Goal: Information Seeking & Learning: Find contact information

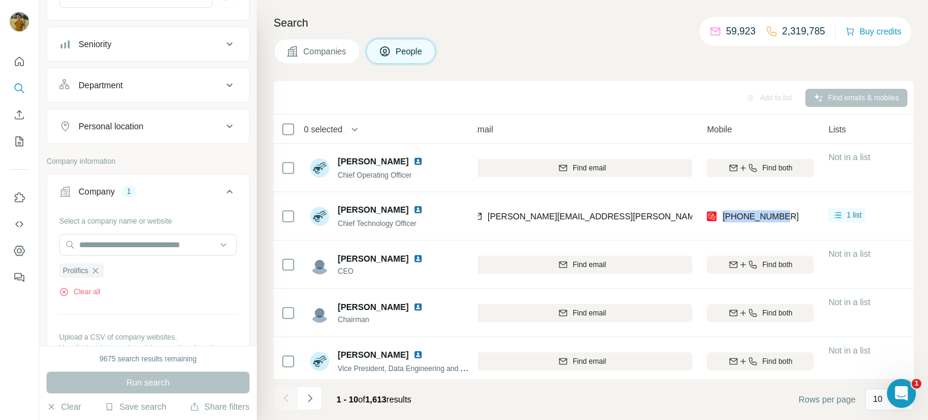
scroll to position [146, 0]
click at [96, 270] on icon "button" at bounding box center [95, 271] width 5 height 5
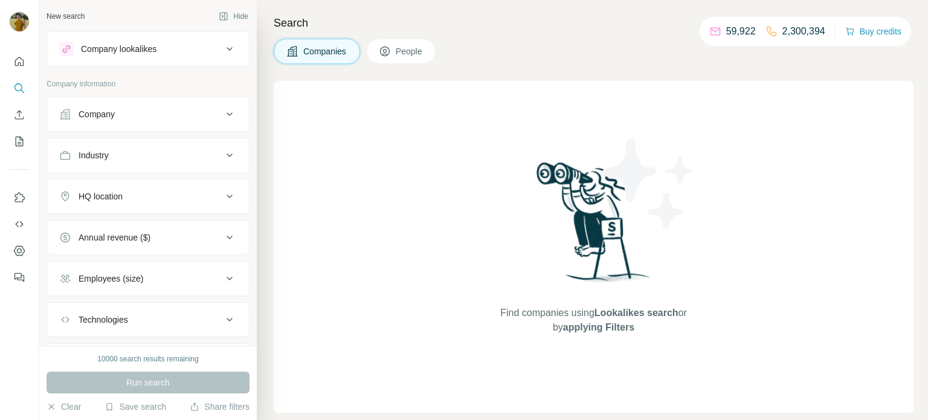
scroll to position [29, 0]
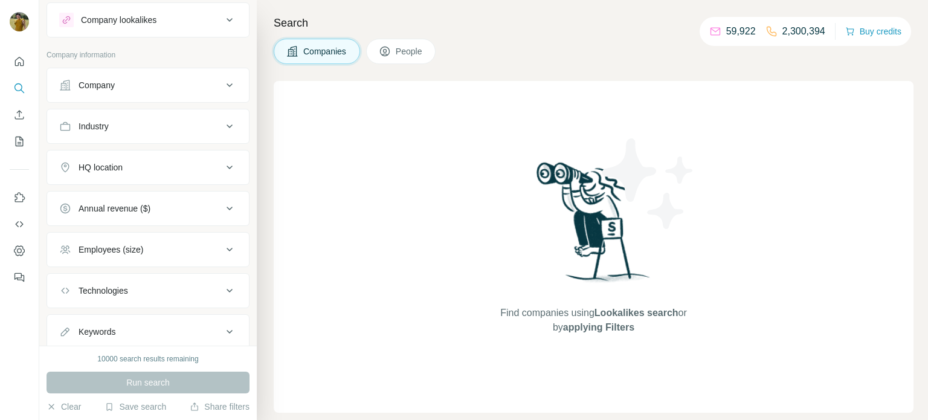
click at [127, 92] on button "Company" at bounding box center [148, 85] width 202 height 29
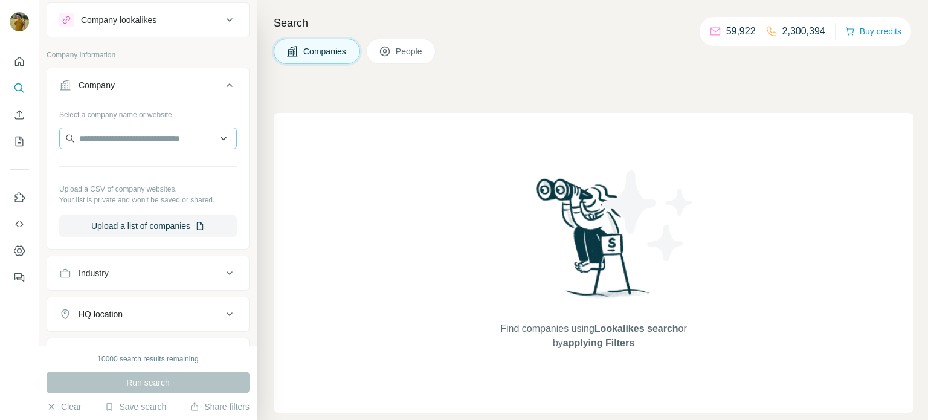
scroll to position [0, 0]
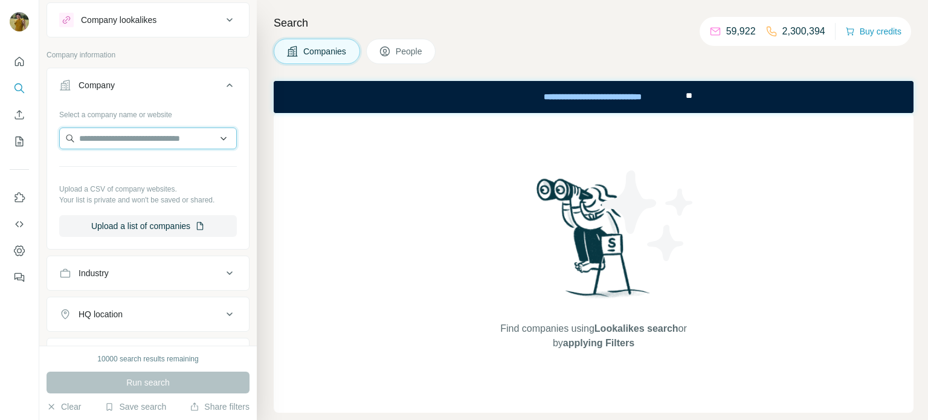
click at [125, 134] on input "text" at bounding box center [148, 138] width 178 height 22
paste input "**********"
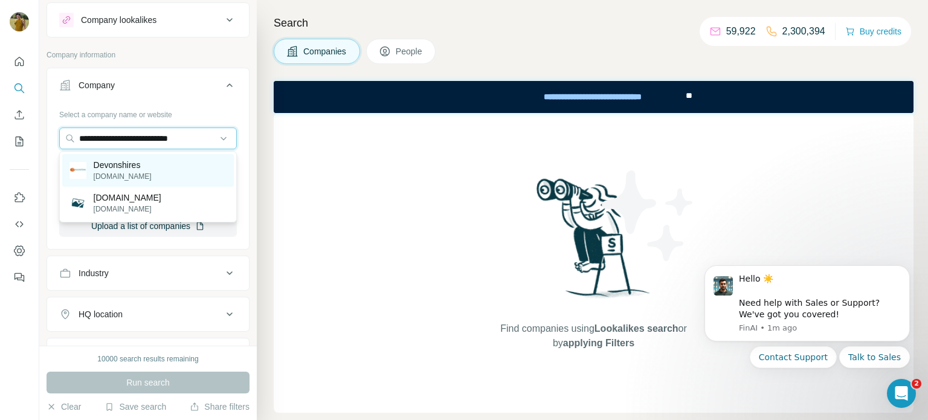
type input "**********"
click at [124, 172] on p "devonshires.com" at bounding box center [123, 176] width 58 height 11
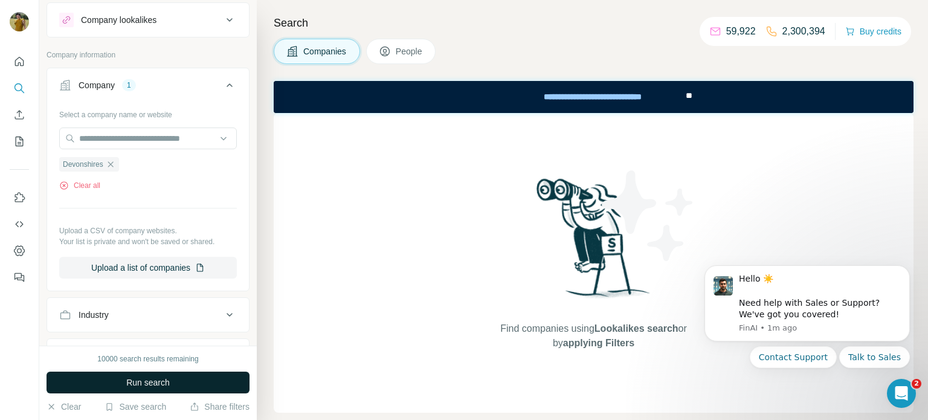
click at [124, 384] on button "Run search" at bounding box center [148, 383] width 203 height 22
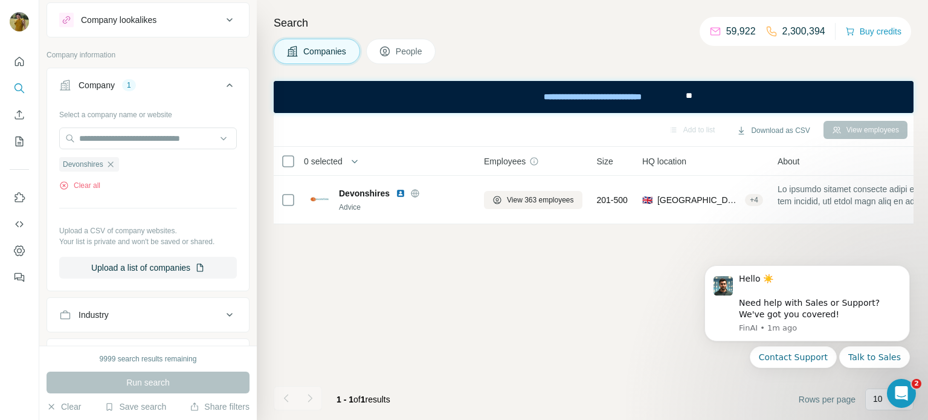
click at [411, 53] on span "People" at bounding box center [410, 51] width 28 height 12
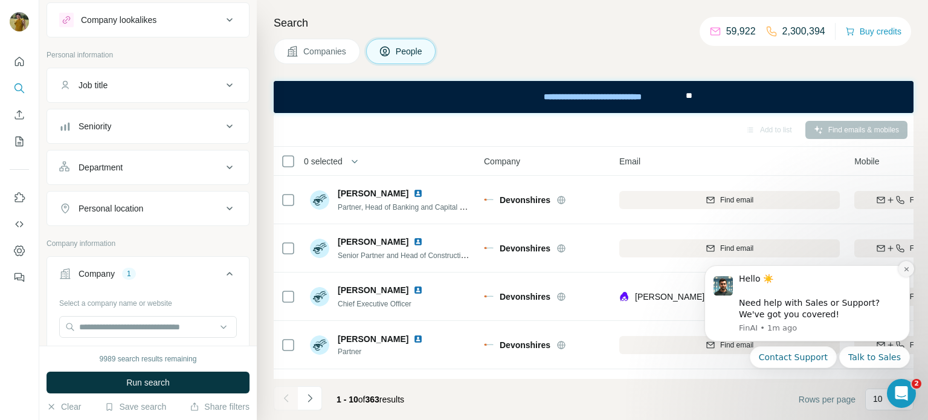
click at [907, 273] on button "Dismiss notification" at bounding box center [906, 269] width 16 height 16
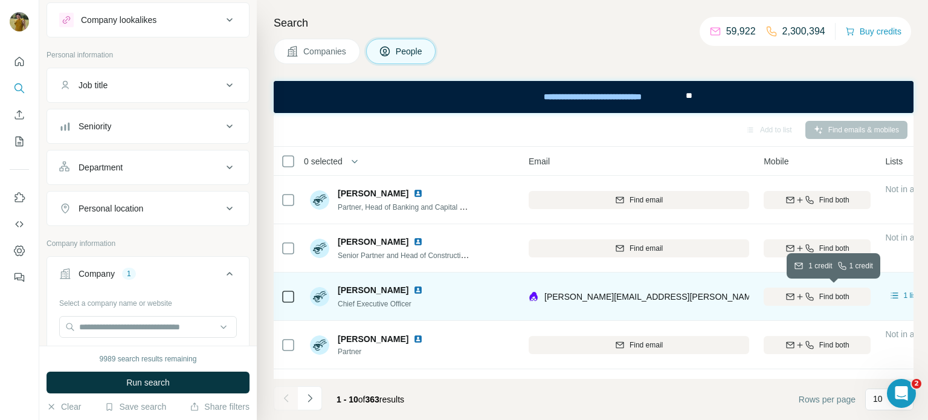
scroll to position [0, 92]
click at [832, 292] on span "Find both" at bounding box center [833, 296] width 30 height 11
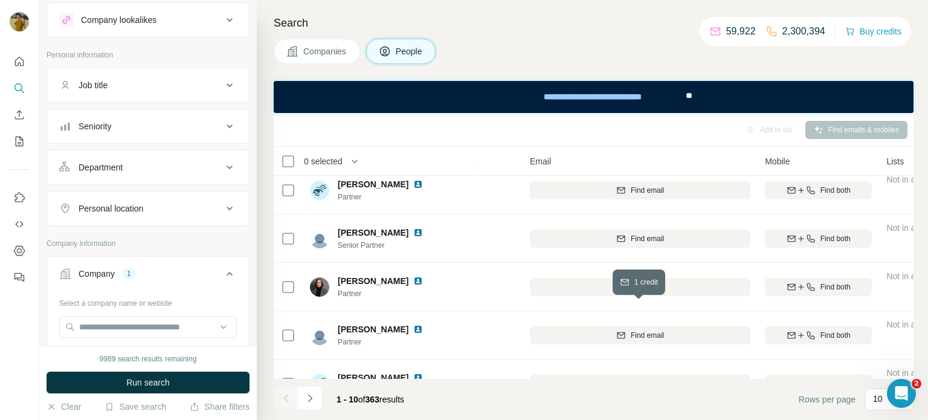
scroll to position [280, 89]
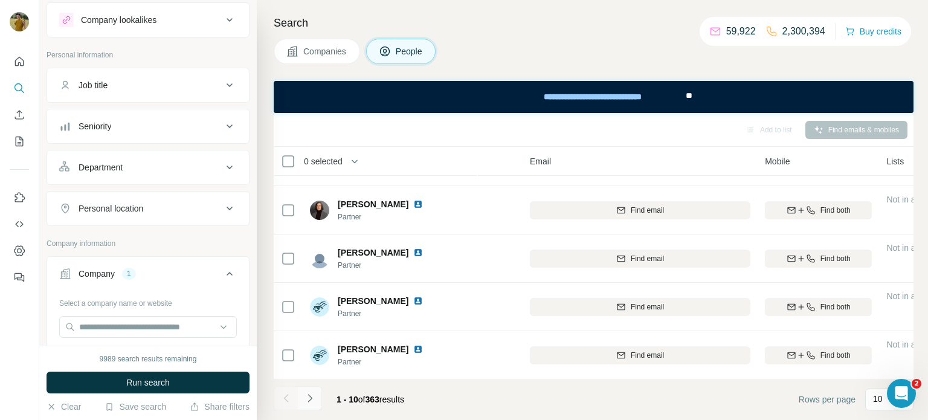
click at [311, 400] on icon "Navigate to next page" at bounding box center [310, 398] width 12 height 12
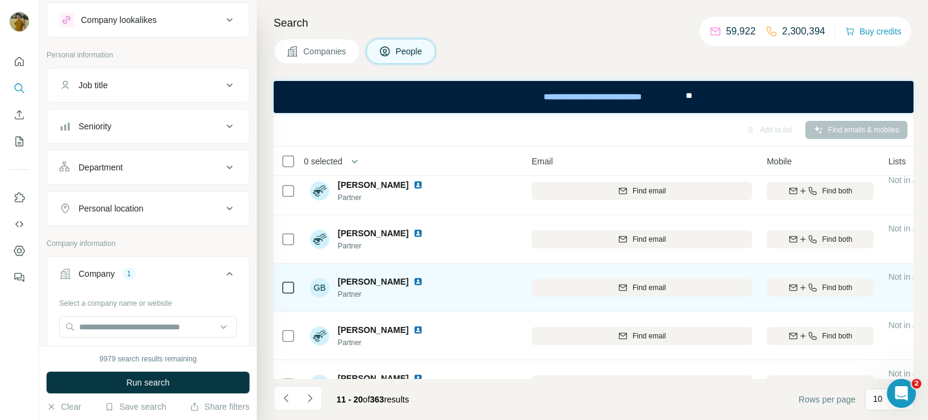
scroll to position [280, 88]
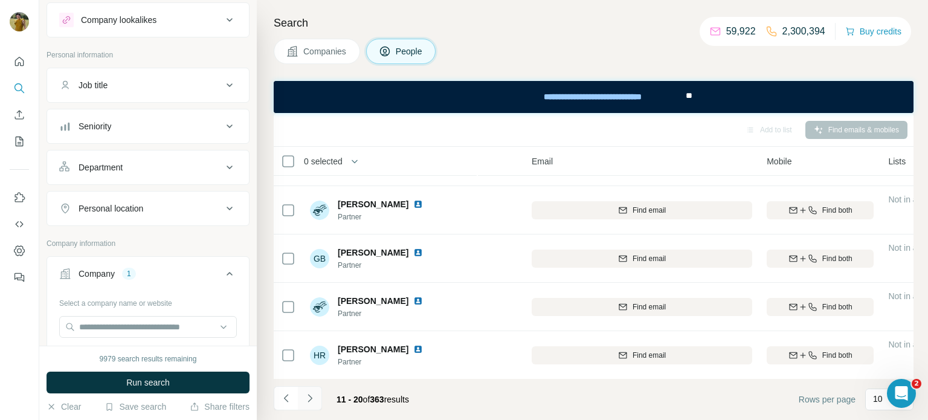
click at [313, 402] on icon "Navigate to next page" at bounding box center [310, 398] width 12 height 12
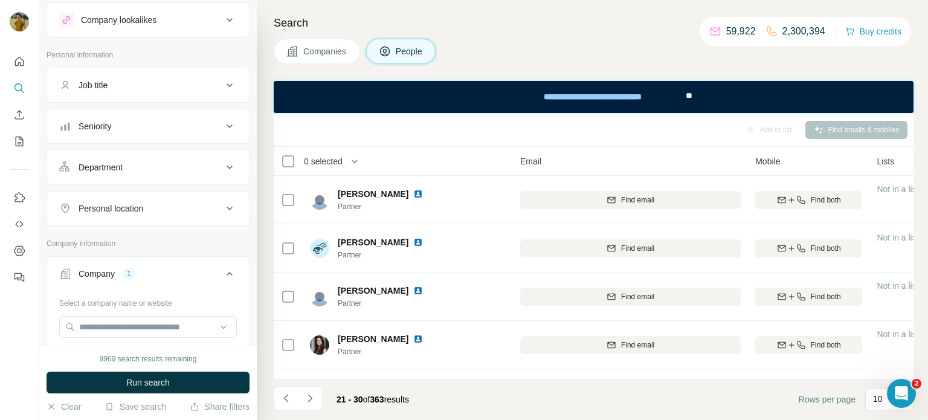
scroll to position [280, 99]
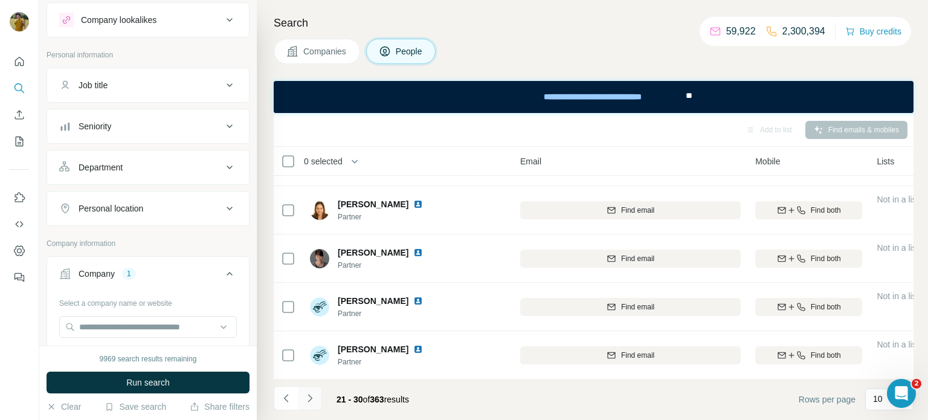
click at [314, 393] on icon "Navigate to next page" at bounding box center [310, 398] width 12 height 12
click at [309, 402] on icon "Navigate to next page" at bounding box center [310, 398] width 12 height 12
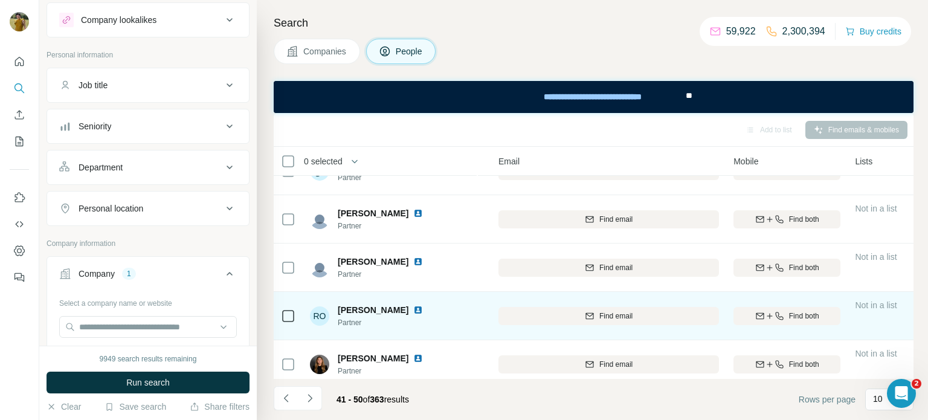
scroll to position [280, 121]
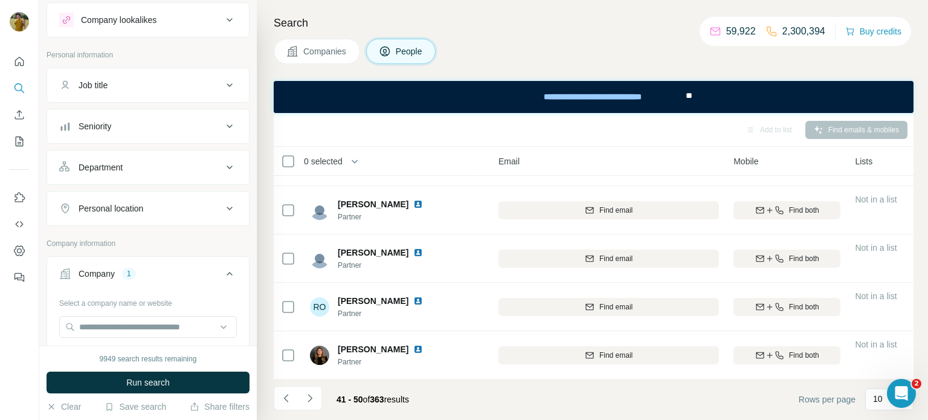
click at [97, 85] on div "Job title" at bounding box center [93, 85] width 29 height 12
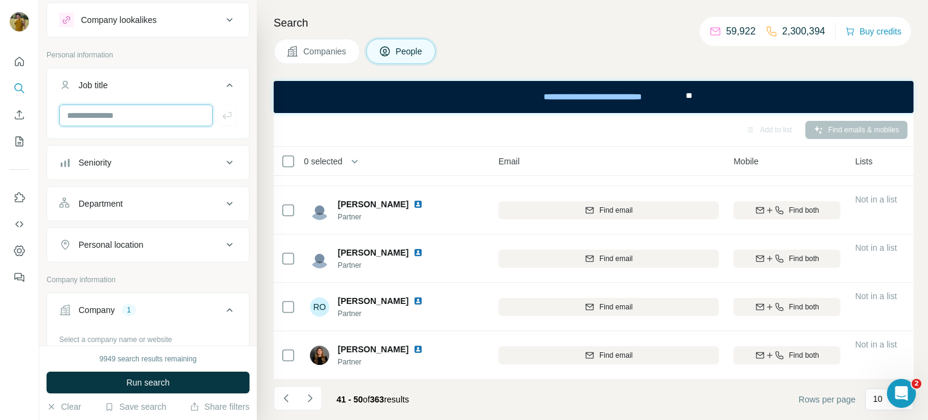
click at [110, 109] on input "text" at bounding box center [135, 116] width 153 height 22
type input "**********"
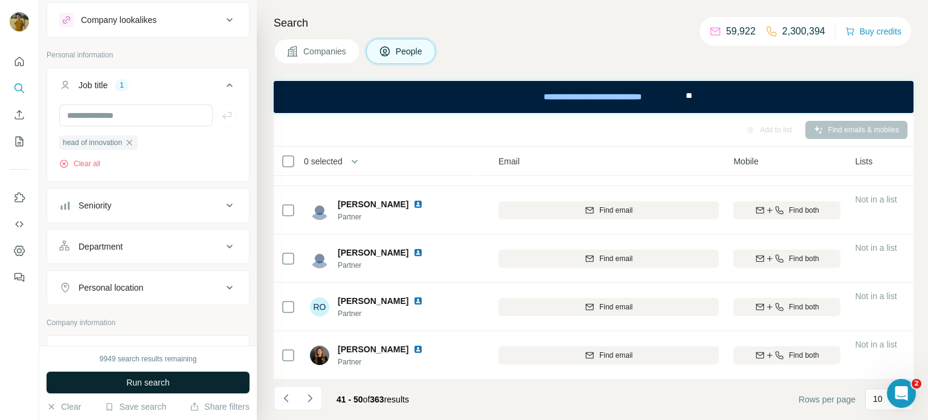
click at [126, 382] on span "Run search" at bounding box center [147, 382] width 43 height 12
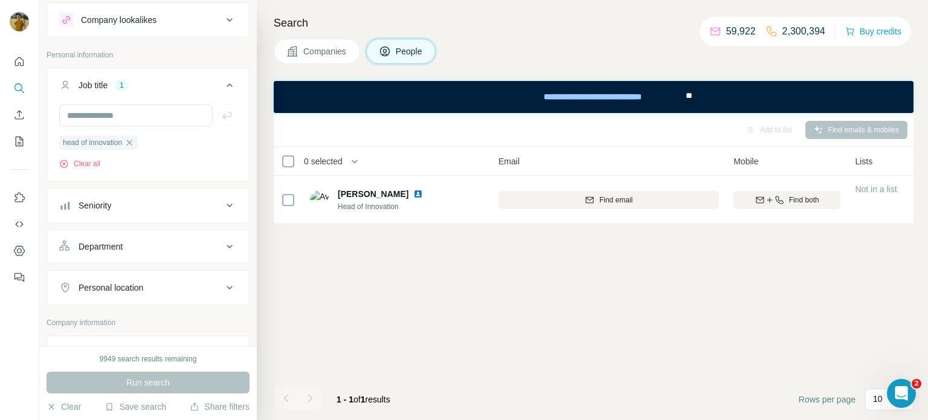
scroll to position [0, 121]
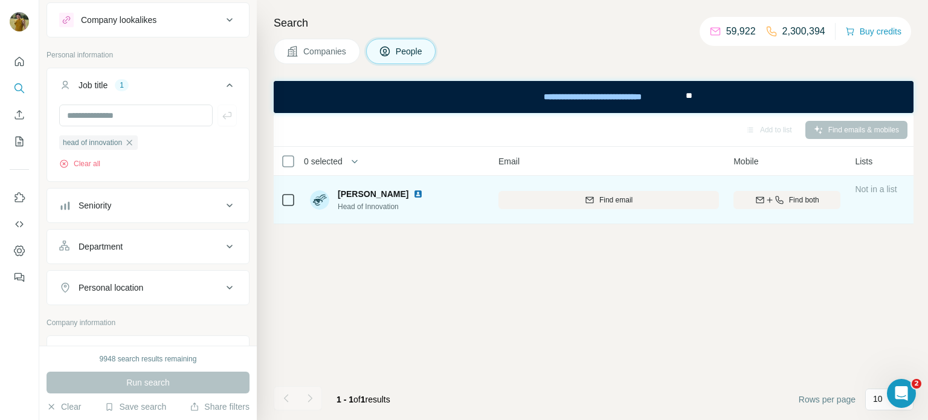
click at [794, 210] on div "Find both" at bounding box center [786, 199] width 107 height 33
click at [790, 200] on span "Find both" at bounding box center [804, 200] width 30 height 11
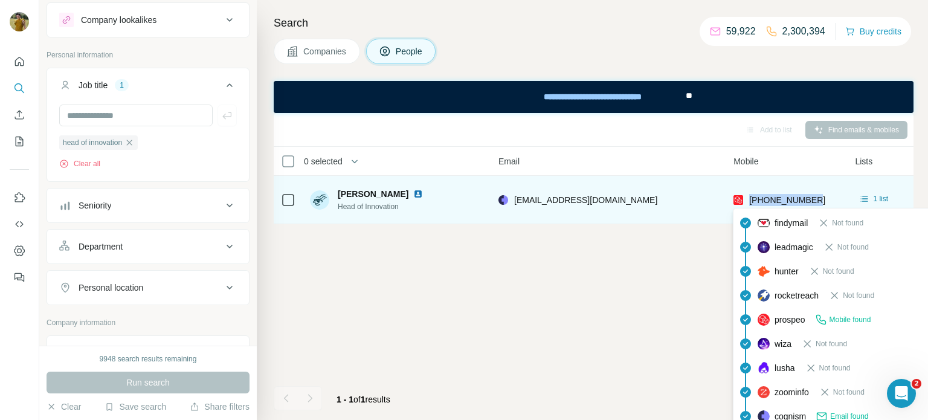
drag, startPoint x: 820, startPoint y: 199, endPoint x: 747, endPoint y: 201, distance: 73.1
click at [747, 201] on div "+447880806944" at bounding box center [786, 199] width 107 height 33
copy span "+447880806944"
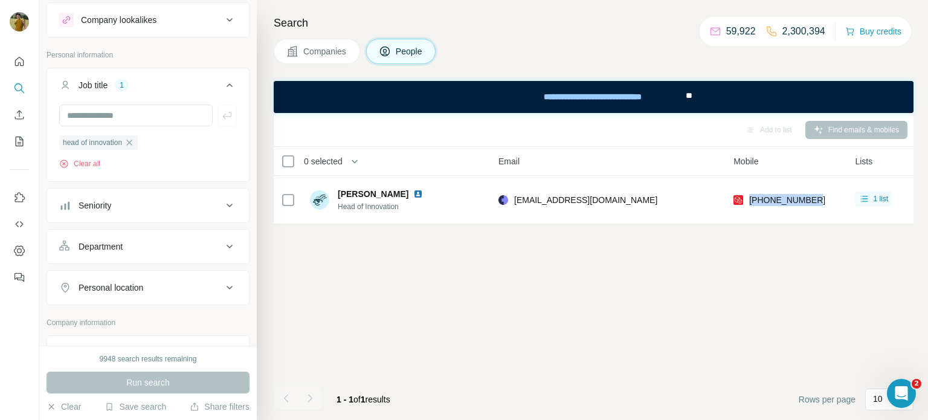
click at [378, 309] on div "Add to list Find emails & mobiles 0 selected People Company Email Mobile Lists …" at bounding box center [594, 266] width 640 height 307
click at [134, 143] on icon "button" at bounding box center [129, 143] width 10 height 10
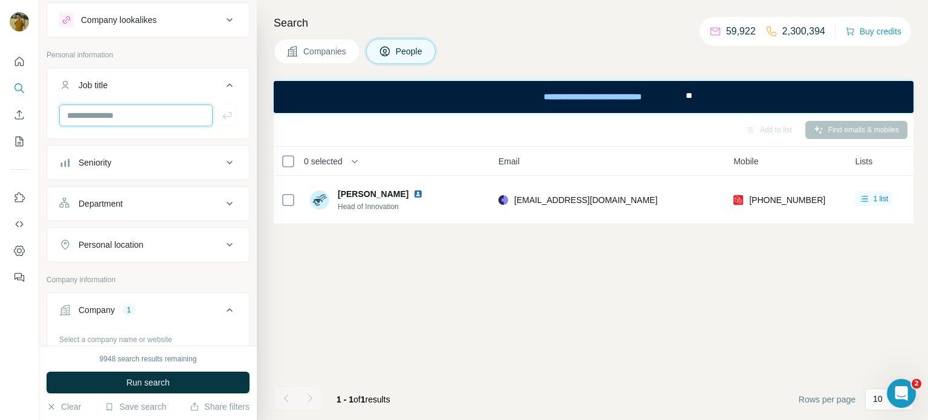
click at [104, 114] on input "text" at bounding box center [135, 116] width 153 height 22
type input "***"
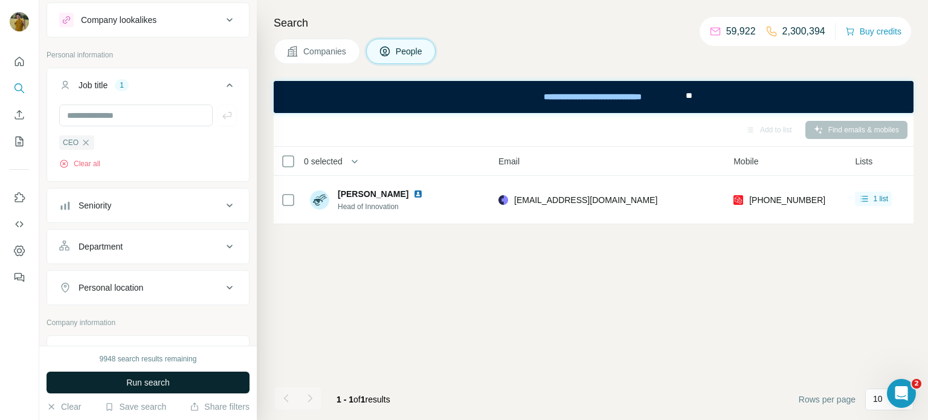
click at [147, 380] on span "Run search" at bounding box center [147, 382] width 43 height 12
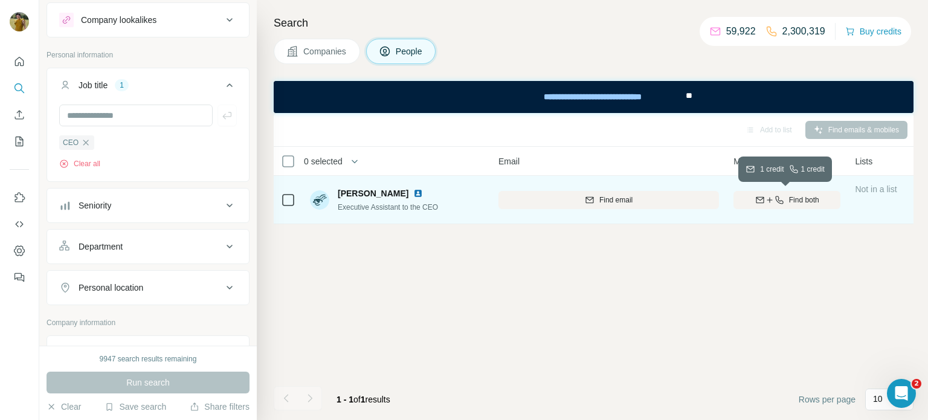
click at [773, 205] on div "Find both" at bounding box center [786, 200] width 107 height 11
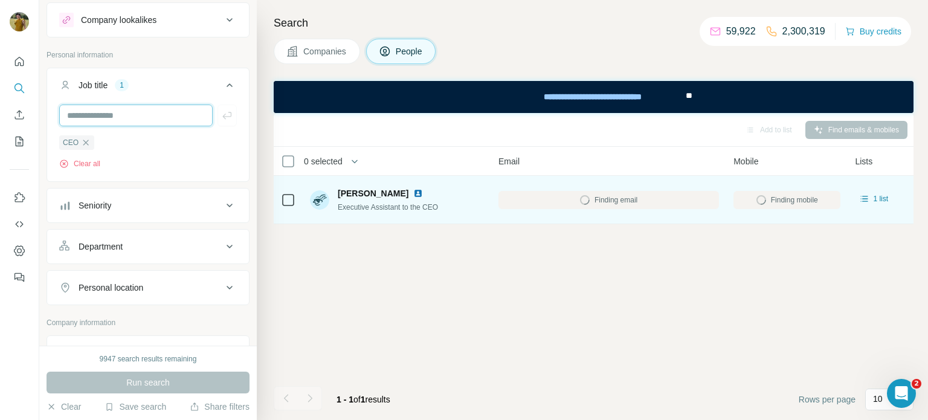
click at [87, 120] on input "text" at bounding box center [135, 116] width 153 height 22
type input "**********"
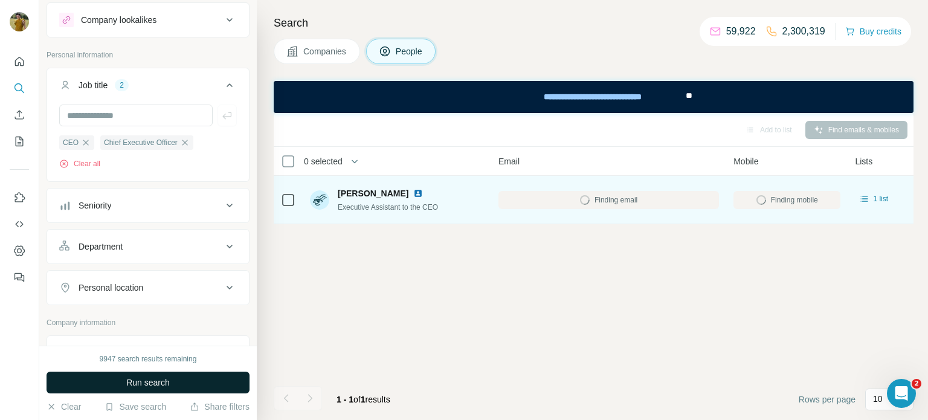
click at [160, 381] on span "Run search" at bounding box center [147, 382] width 43 height 12
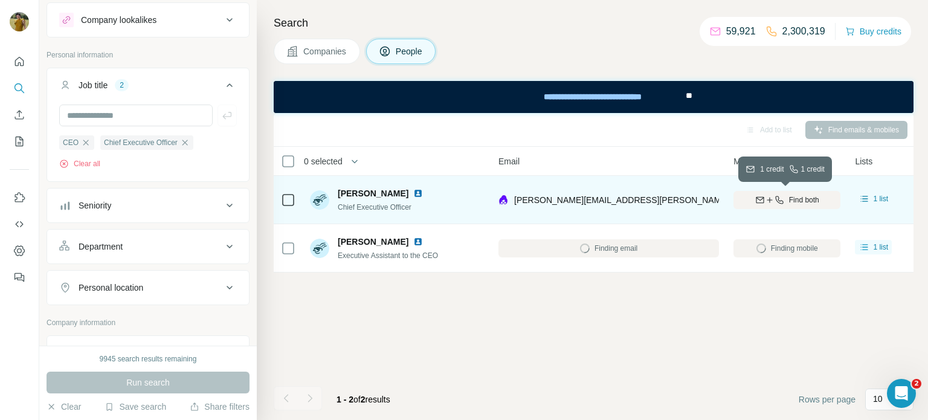
click at [804, 196] on span "Find both" at bounding box center [804, 200] width 30 height 11
click at [790, 193] on button "Find both" at bounding box center [786, 200] width 107 height 18
click at [789, 201] on span "Find both" at bounding box center [804, 200] width 30 height 11
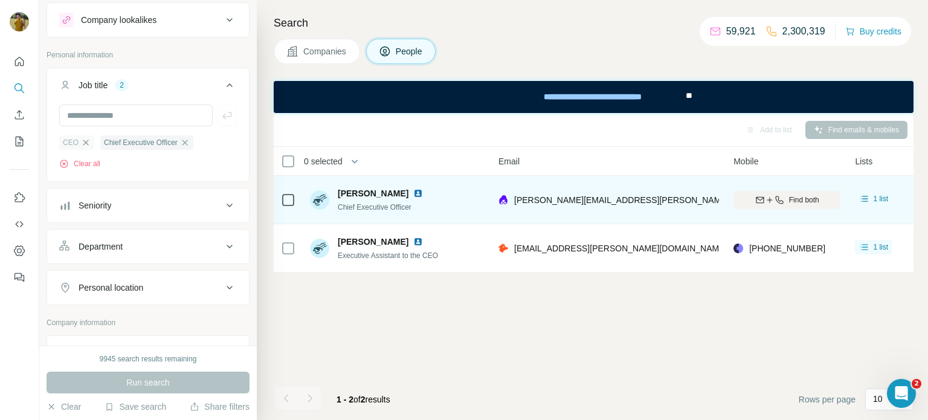
click at [86, 143] on icon "button" at bounding box center [86, 143] width 10 height 10
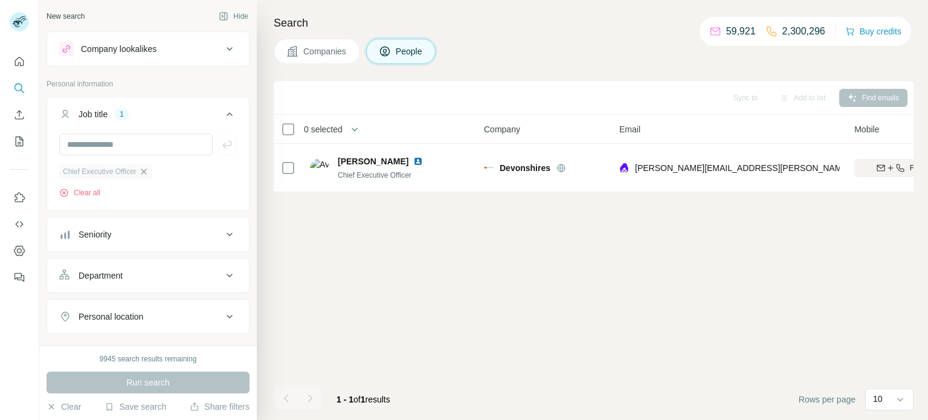
click at [146, 172] on icon "button" at bounding box center [144, 172] width 10 height 10
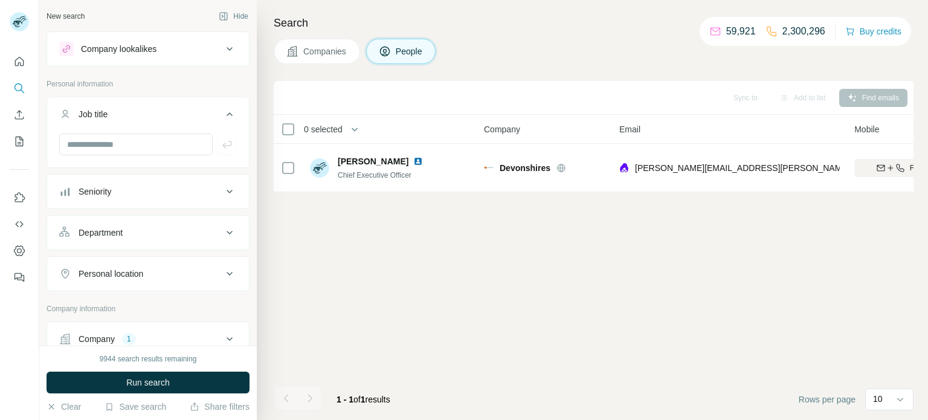
click at [146, 333] on div "Company 1" at bounding box center [140, 339] width 163 height 12
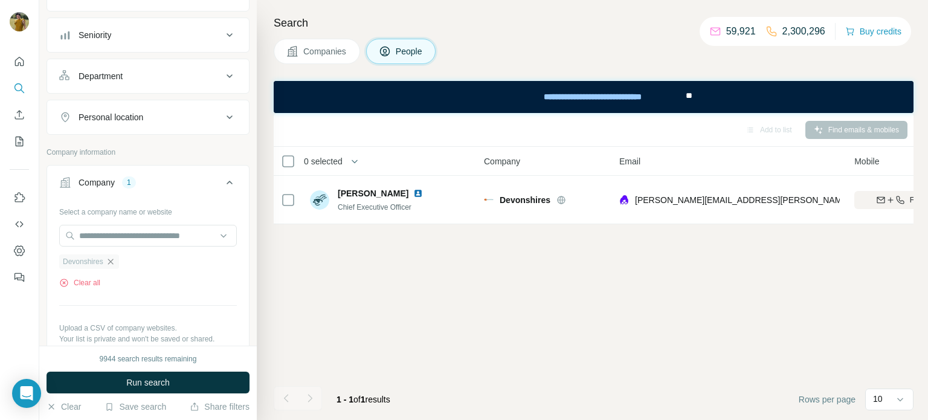
click at [111, 259] on icon "button" at bounding box center [111, 262] width 10 height 10
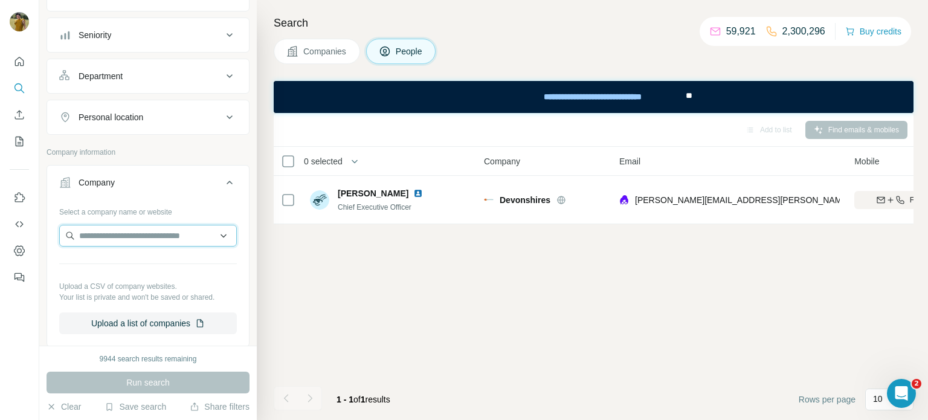
click at [111, 233] on input "text" at bounding box center [148, 236] width 178 height 22
paste input "**********"
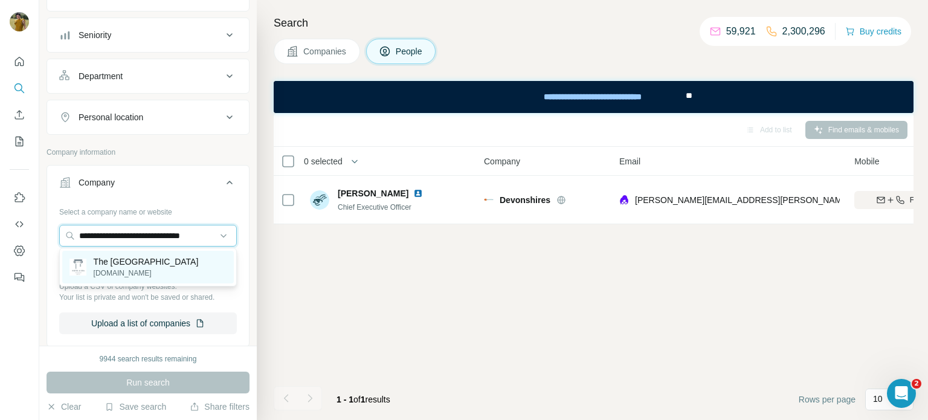
type input "**********"
click at [133, 268] on p "The Royal Crescent Hotel AND Spa" at bounding box center [146, 262] width 105 height 12
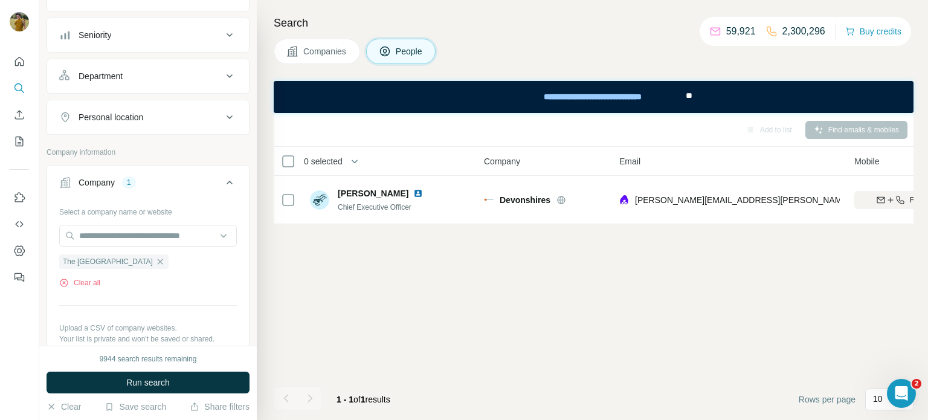
scroll to position [0, 0]
click at [133, 379] on span "Run search" at bounding box center [147, 382] width 43 height 12
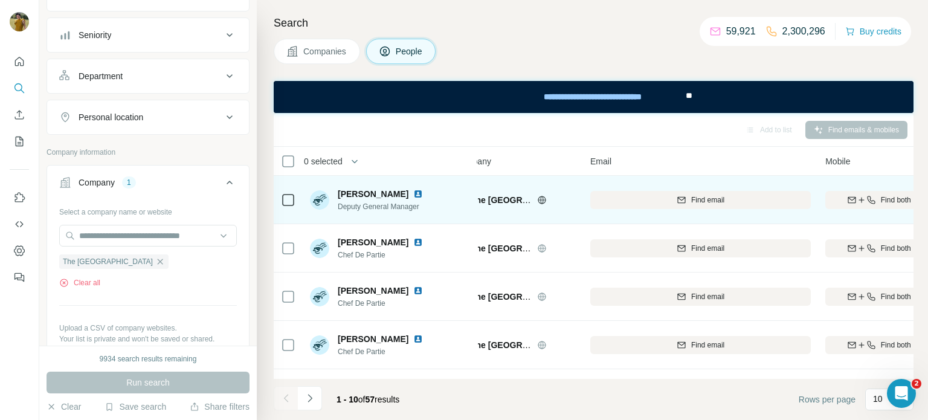
scroll to position [0, 31]
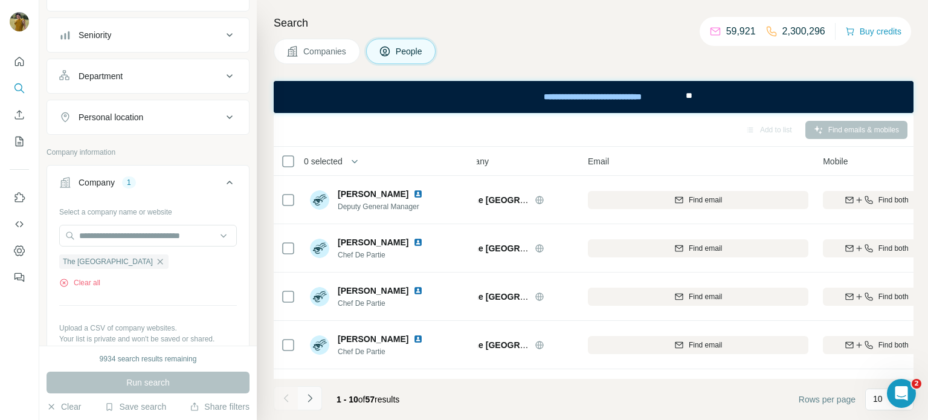
click at [311, 392] on icon "Navigate to next page" at bounding box center [310, 398] width 12 height 12
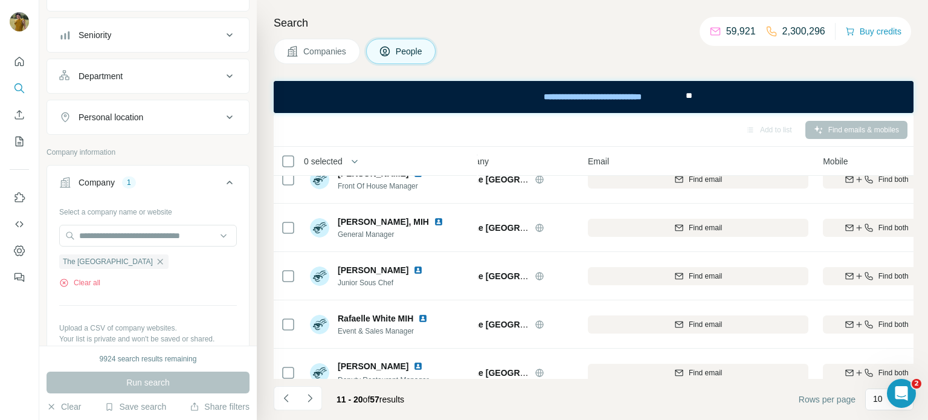
scroll to position [217, 31]
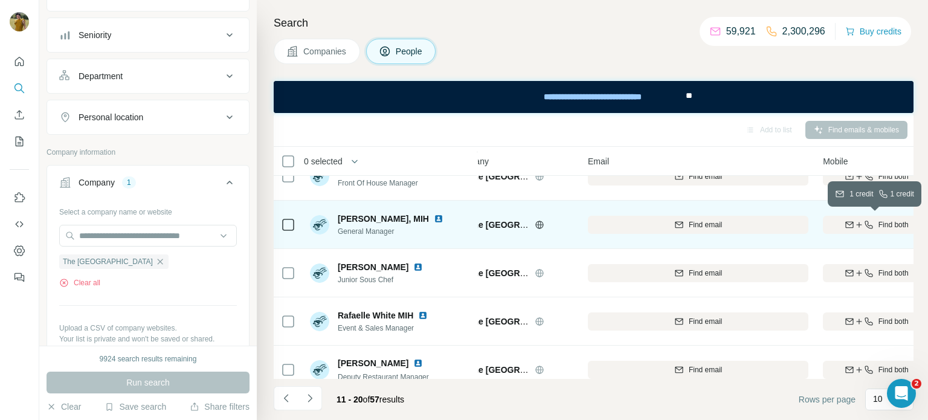
click at [873, 219] on div "Find both" at bounding box center [876, 224] width 107 height 11
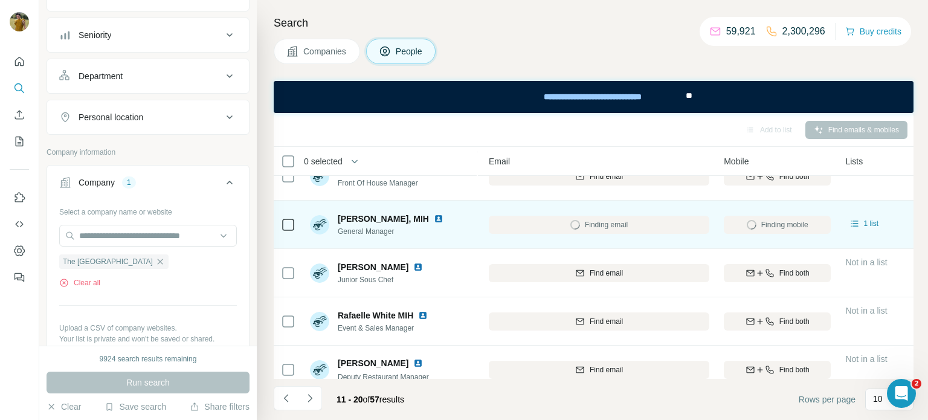
scroll to position [215, 130]
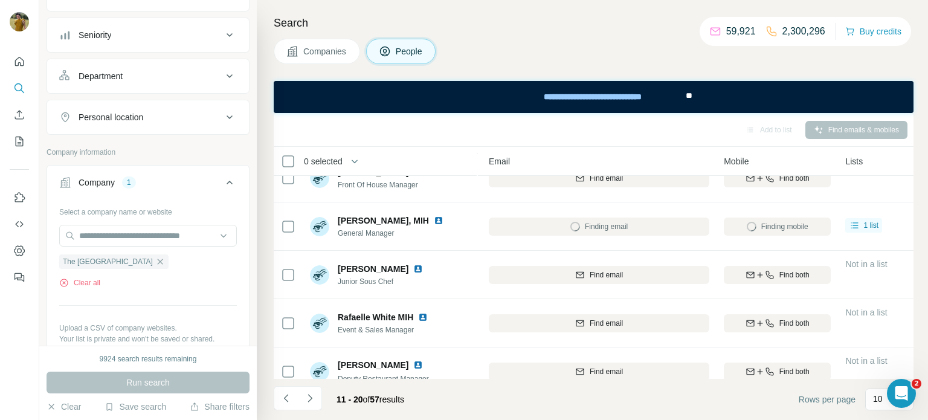
click at [449, 397] on footer "11 - 20 of 57 results Rows per page 10" at bounding box center [594, 399] width 640 height 41
click at [448, 99] on div "**********" at bounding box center [594, 97] width 640 height 32
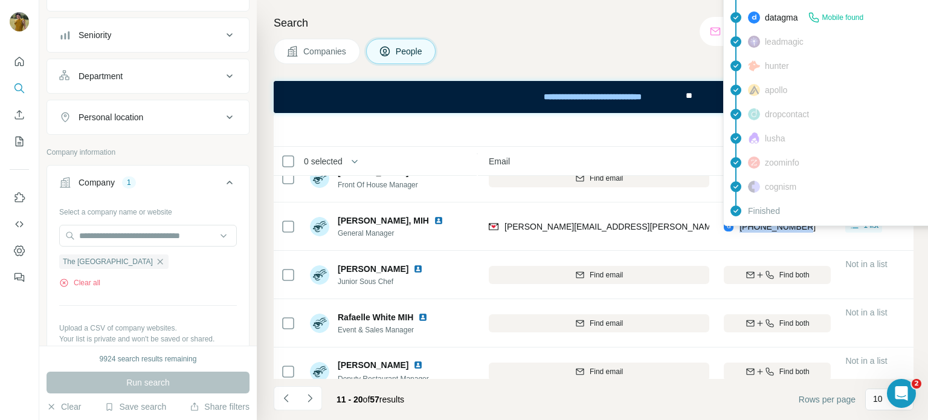
drag, startPoint x: 816, startPoint y: 224, endPoint x: 738, endPoint y: 226, distance: 78.0
click at [738, 226] on div "+447717677167" at bounding box center [777, 226] width 107 height 33
copy span "+447717677167"
